Goal: Task Accomplishment & Management: Use online tool/utility

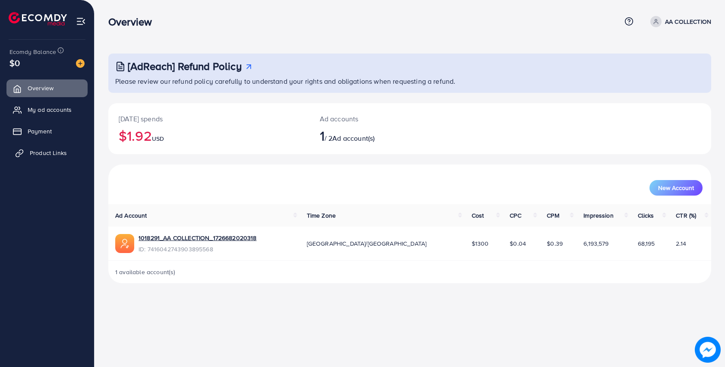
click at [55, 152] on span "Product Links" at bounding box center [48, 153] width 37 height 9
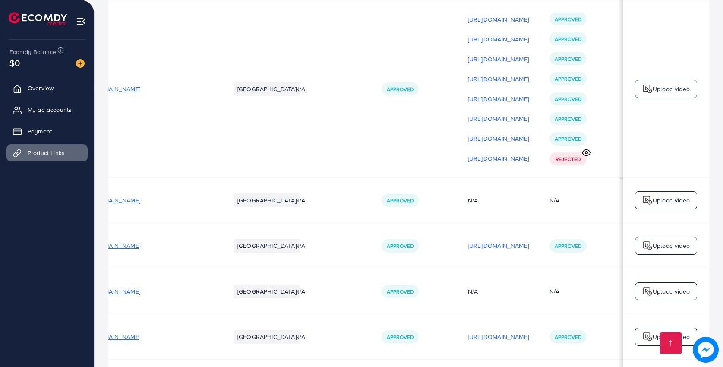
scroll to position [0, 83]
click at [465, 240] on p "[URL][DOMAIN_NAME]" at bounding box center [495, 245] width 61 height 10
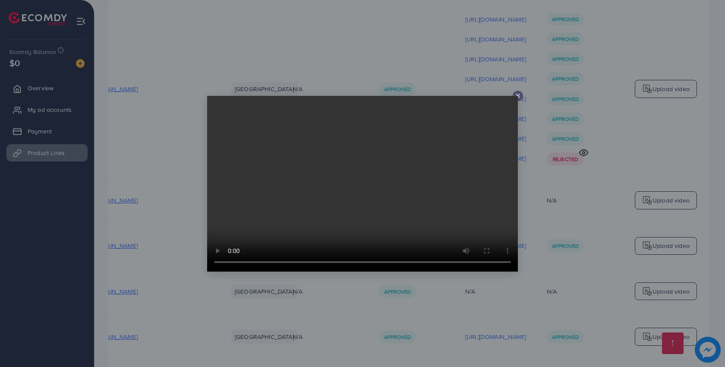
click at [517, 98] on video at bounding box center [362, 184] width 311 height 176
click at [519, 97] on line at bounding box center [517, 95] width 3 height 3
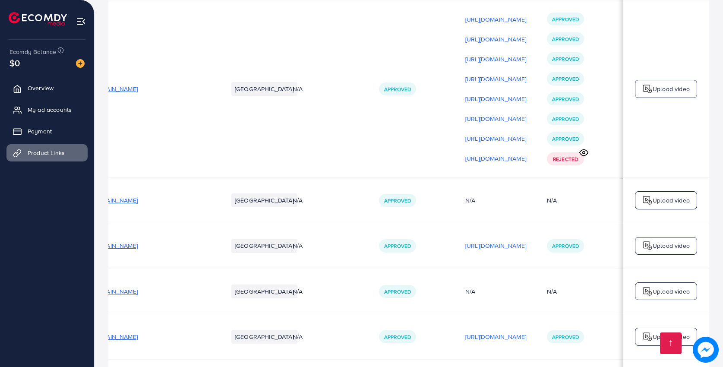
scroll to position [0, 0]
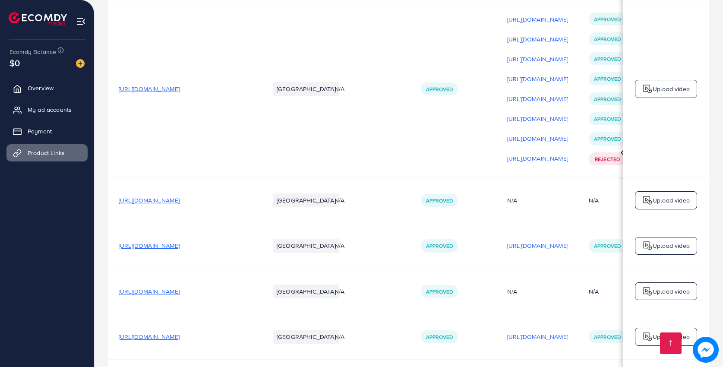
drag, startPoint x: 119, startPoint y: 238, endPoint x: 224, endPoint y: 256, distance: 106.4
click at [252, 244] on td "[URL][DOMAIN_NAME]" at bounding box center [183, 245] width 151 height 45
click at [188, 260] on td "[URL][DOMAIN_NAME]" at bounding box center [183, 245] width 151 height 45
drag, startPoint x: 117, startPoint y: 239, endPoint x: 136, endPoint y: 246, distance: 20.5
click at [136, 246] on td "[URL][DOMAIN_NAME]" at bounding box center [183, 245] width 151 height 45
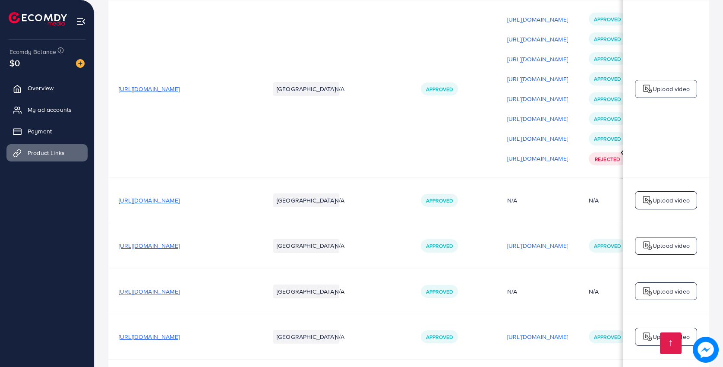
copy span "[URL][DOMAIN_NAME]"
